Goal: Task Accomplishment & Management: Manage account settings

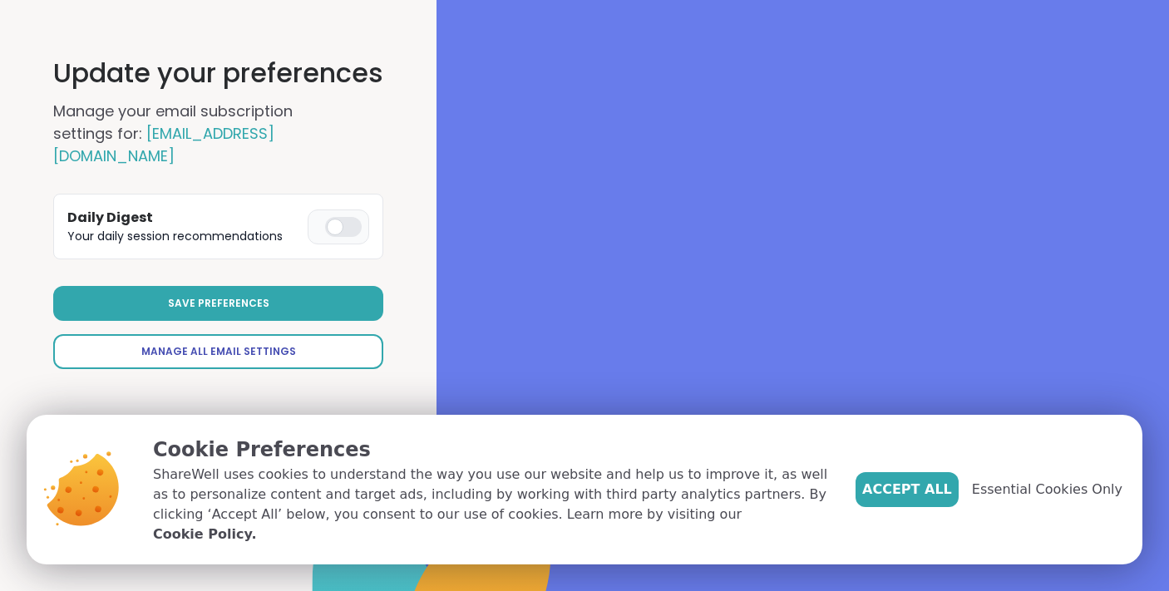
click at [258, 344] on link "Manage All Email Settings" at bounding box center [218, 351] width 330 height 35
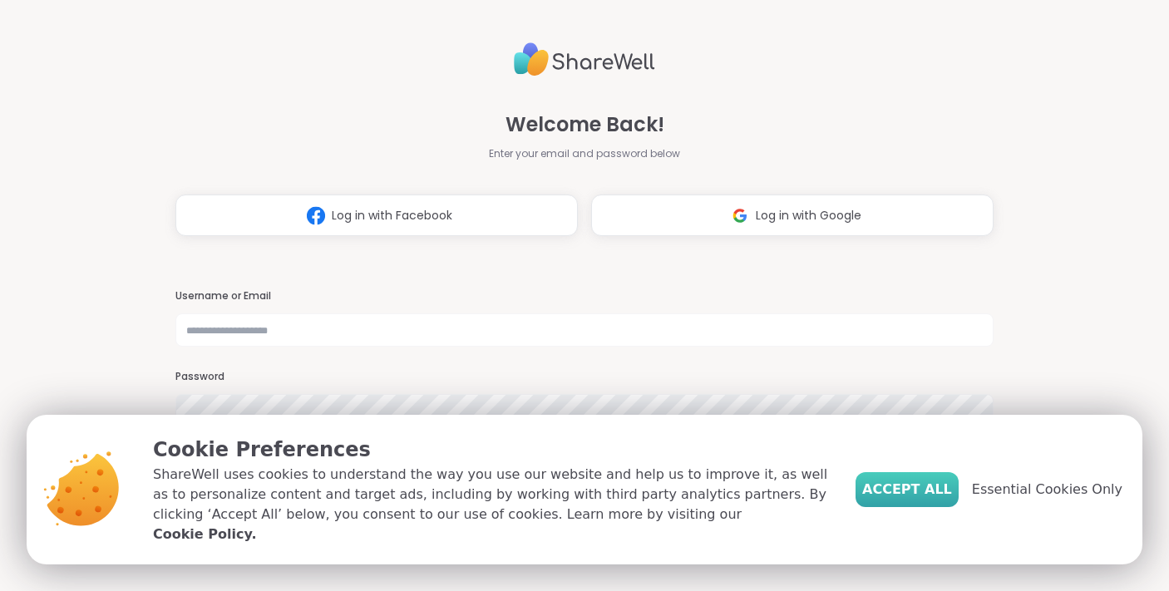
click at [933, 499] on span "Accept All" at bounding box center [907, 490] width 90 height 20
